Goal: Contribute content: Contribute content

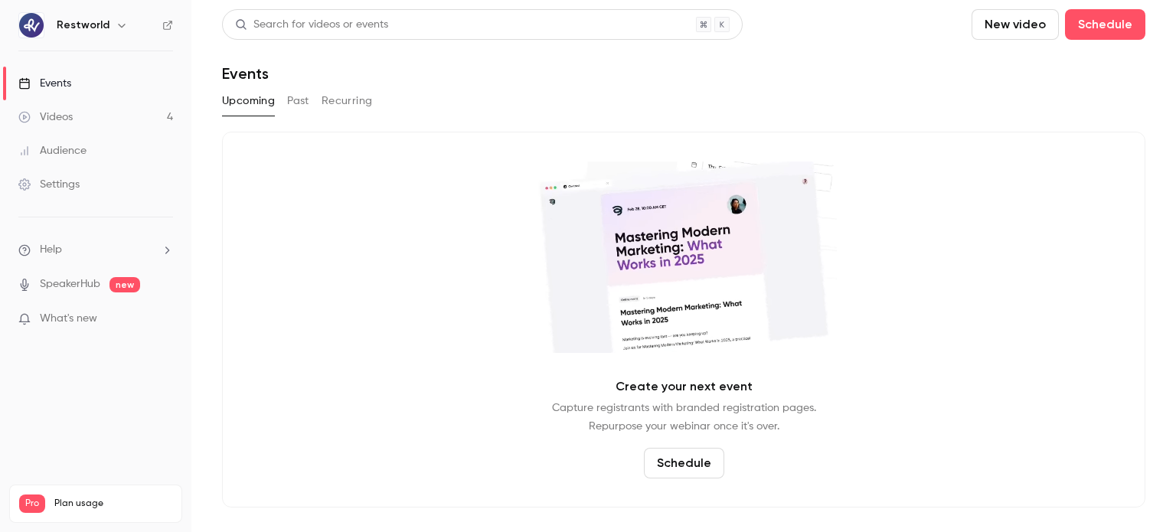
click at [119, 116] on link "Videos 4" at bounding box center [95, 117] width 191 height 34
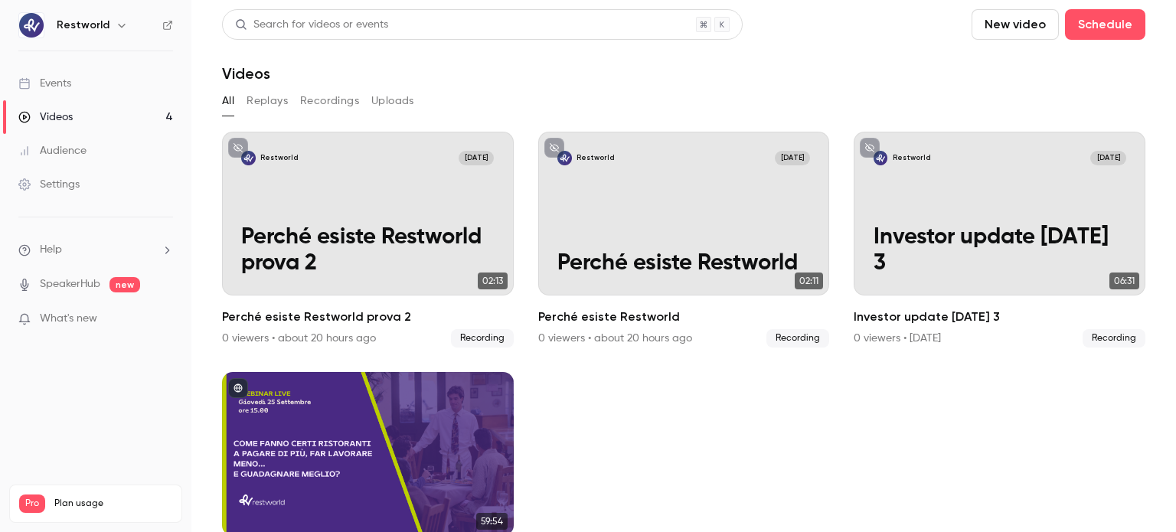
click at [986, 32] on button "New video" at bounding box center [1014, 24] width 87 height 31
click at [1020, 73] on div "Record" at bounding box center [1060, 66] width 116 height 15
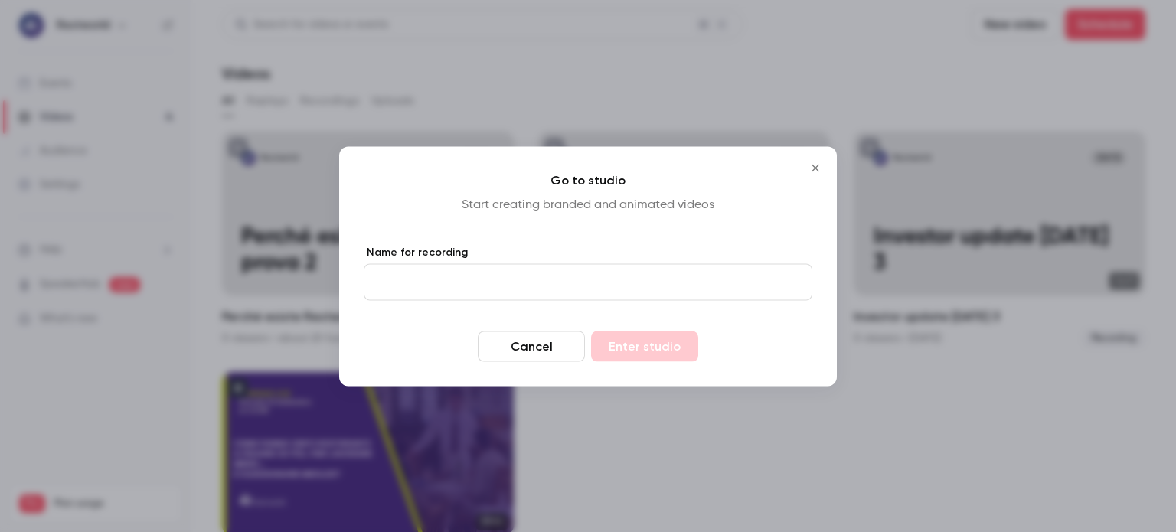
click at [611, 285] on input "Name for recording" at bounding box center [588, 281] width 449 height 37
type input "*******"
click at [641, 344] on button "Enter studio" at bounding box center [644, 346] width 107 height 31
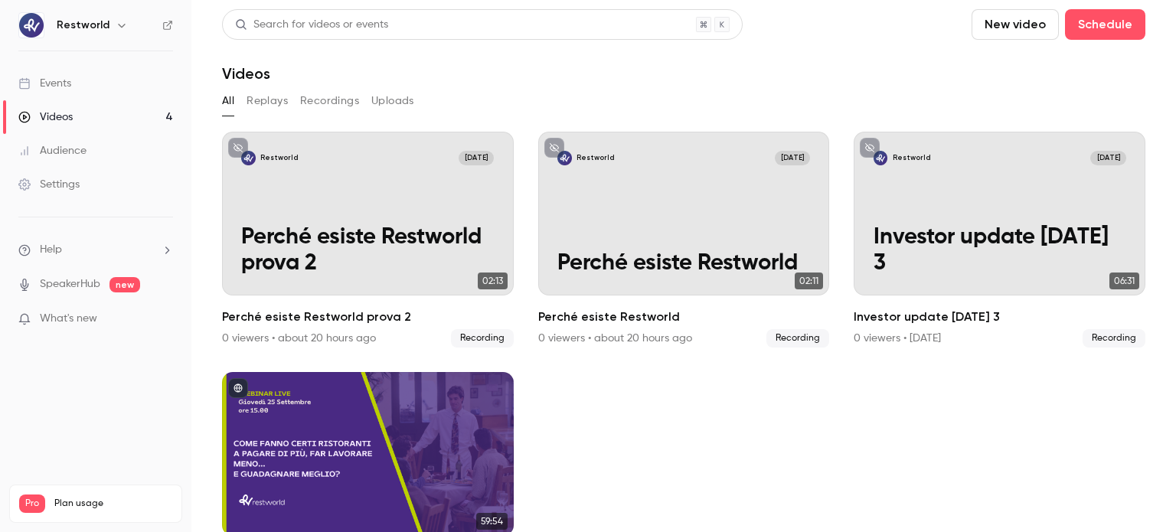
click at [998, 29] on button "New video" at bounding box center [1014, 24] width 87 height 31
click at [1034, 62] on div "Record" at bounding box center [1060, 66] width 116 height 15
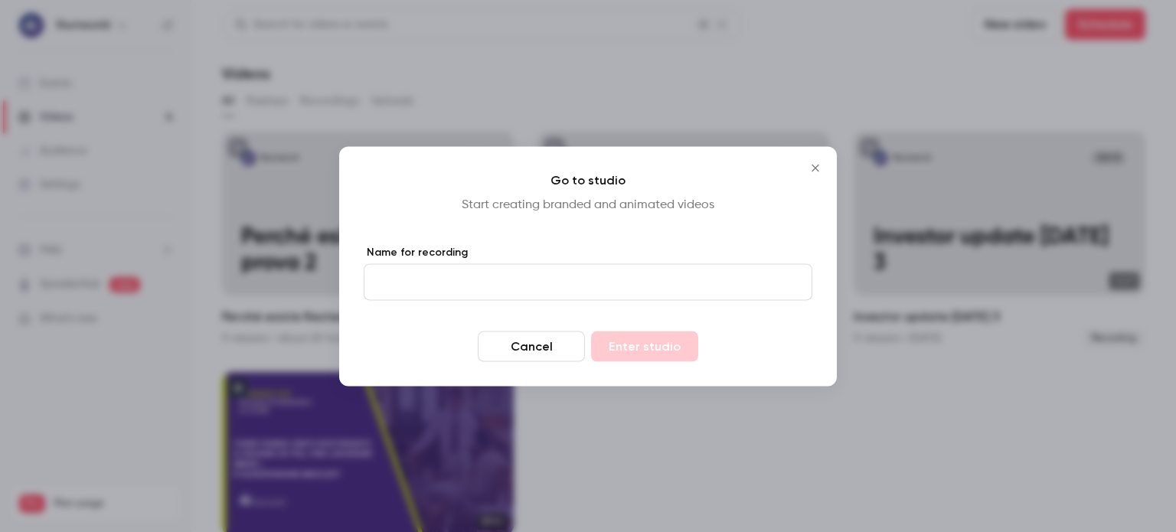
click at [434, 272] on input "Name for recording" at bounding box center [588, 281] width 449 height 37
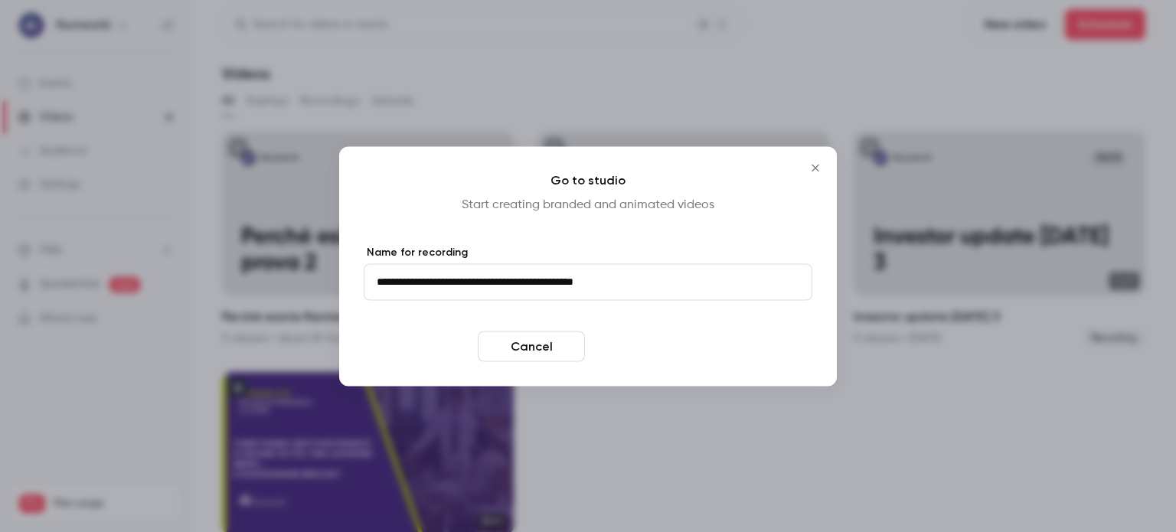
type input "**********"
click at [671, 342] on button "Enter studio" at bounding box center [644, 346] width 107 height 31
